Goal: Information Seeking & Learning: Learn about a topic

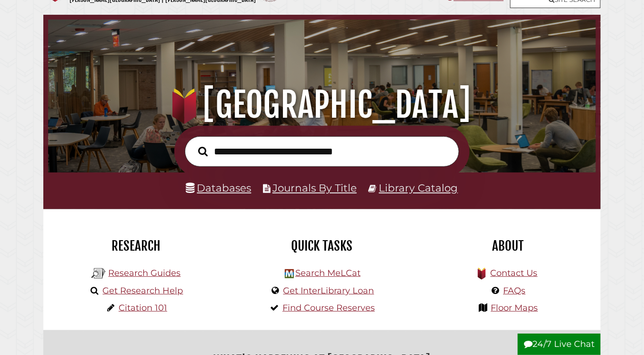
scroll to position [133, 0]
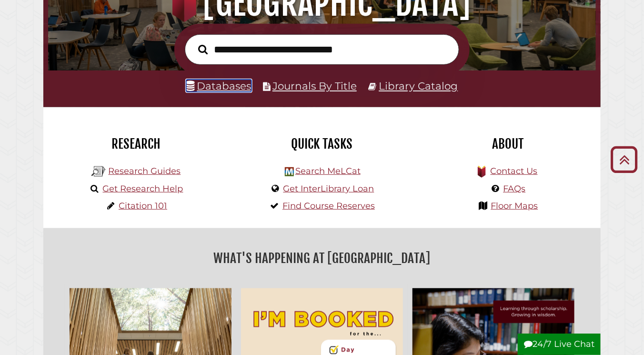
click at [225, 85] on link "Databases" at bounding box center [218, 85] width 65 height 12
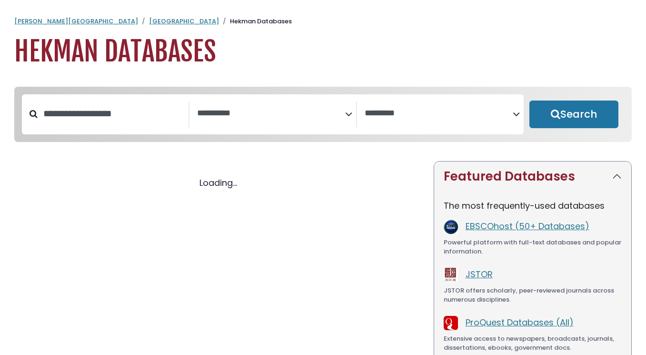
select select "Database Subject Filter"
select select "Database Vendors Filter"
select select "Database Subject Filter"
select select "Database Vendors Filter"
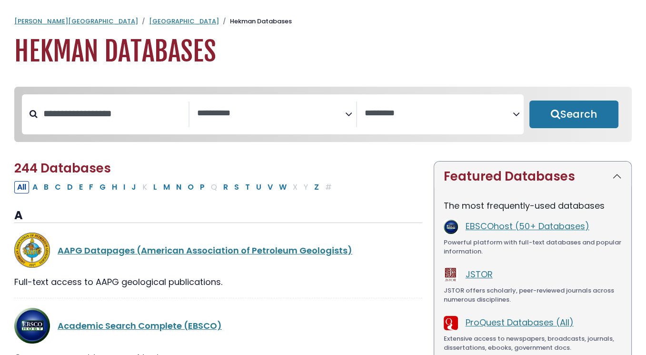
click at [189, 191] on div "All A B C D E F G H I J K L M N O P Q R S T U V W X Y Z #" at bounding box center [174, 186] width 321 height 12
click at [197, 189] on button "P" at bounding box center [202, 187] width 10 height 12
select select "Database Subject Filter"
select select "Database Vendors Filter"
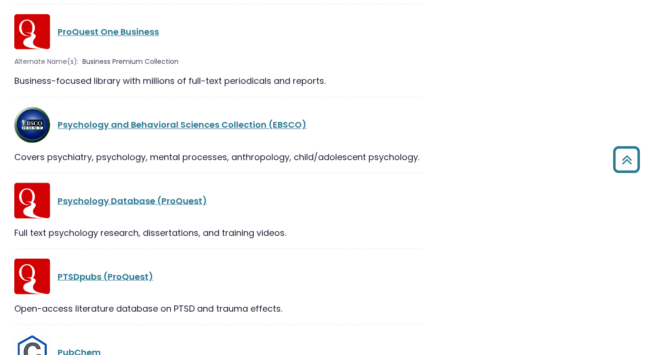
scroll to position [1485, 0]
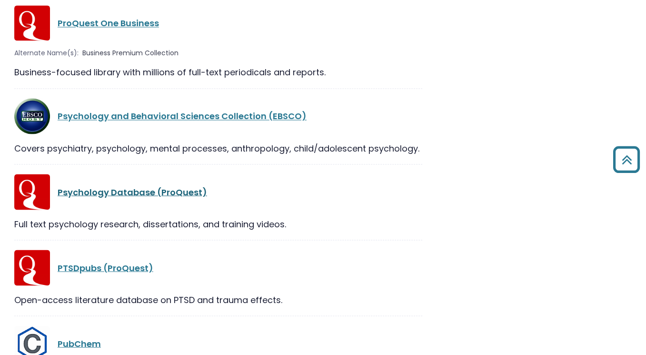
click at [116, 186] on link "Psychology Database (ProQuest)" at bounding box center [132, 192] width 149 height 12
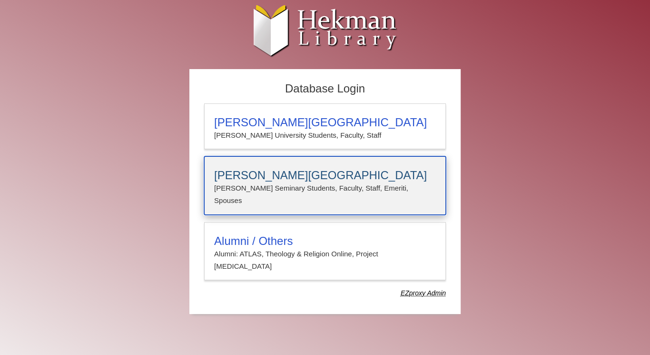
click at [305, 179] on h3 "Calvin Theological Seminary" at bounding box center [325, 174] width 222 height 13
